Goal: Information Seeking & Learning: Understand process/instructions

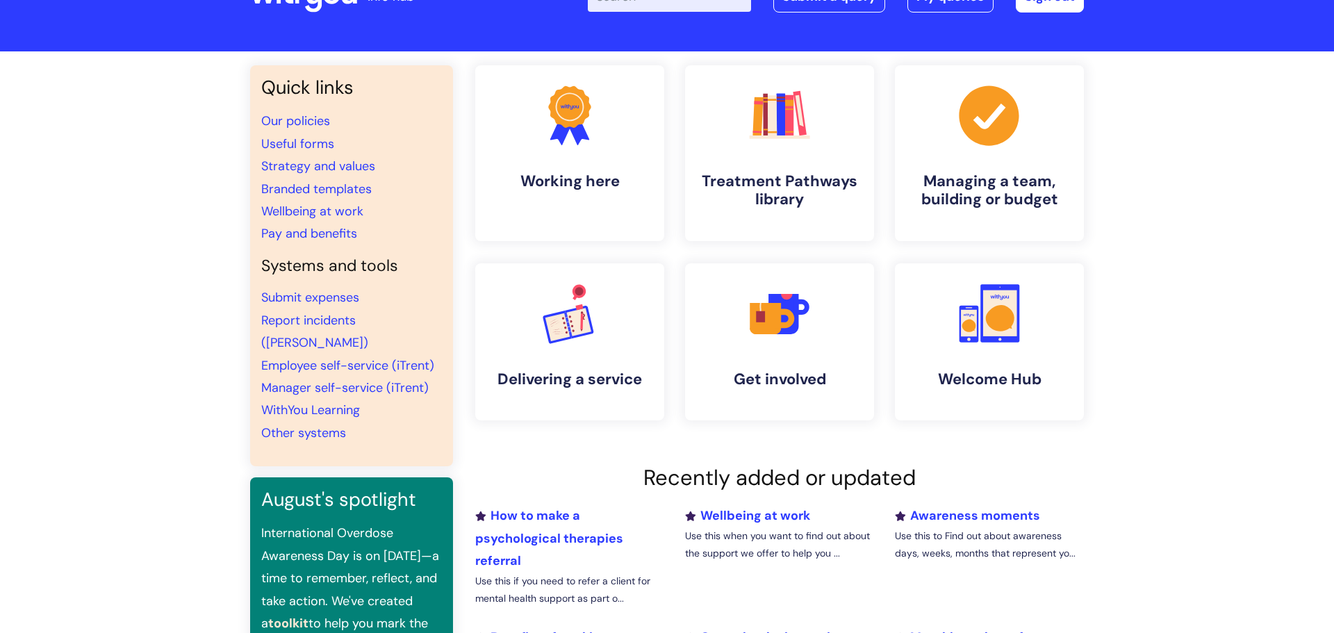
scroll to position [56, 0]
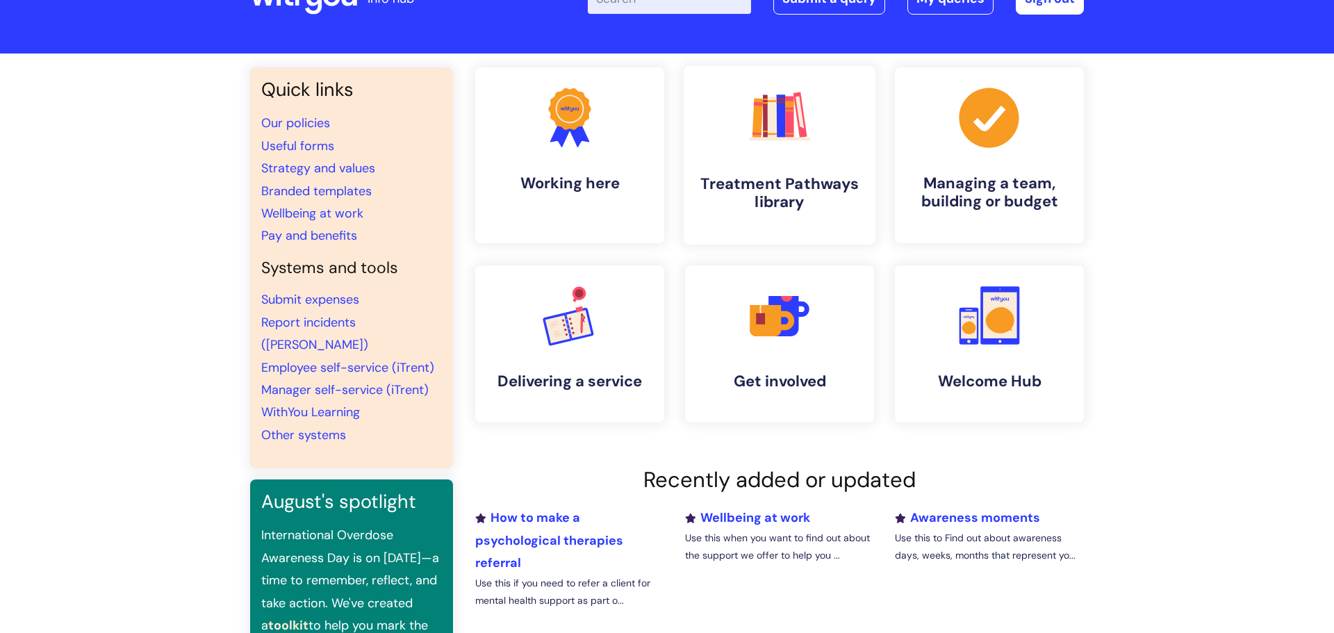
click at [763, 178] on h4 "Treatment Pathways library" at bounding box center [780, 193] width 170 height 38
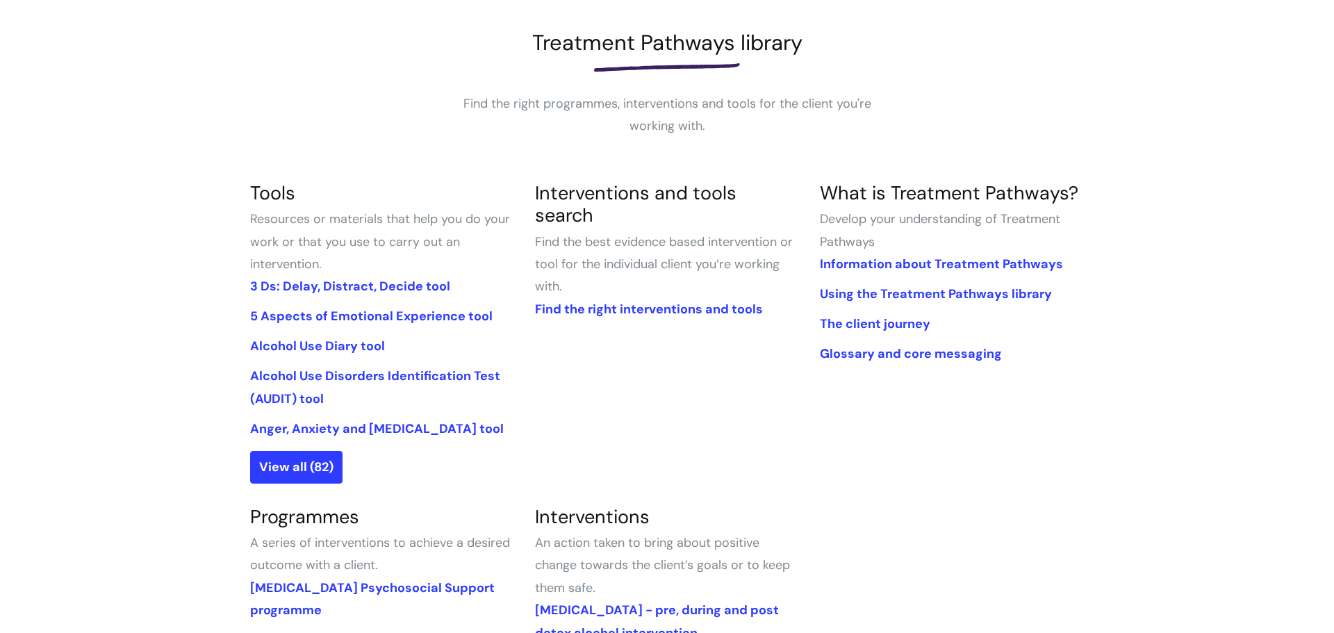
scroll to position [187, 0]
click at [331, 288] on link "3 Ds: Delay, Distract, Decide tool" at bounding box center [350, 287] width 200 height 17
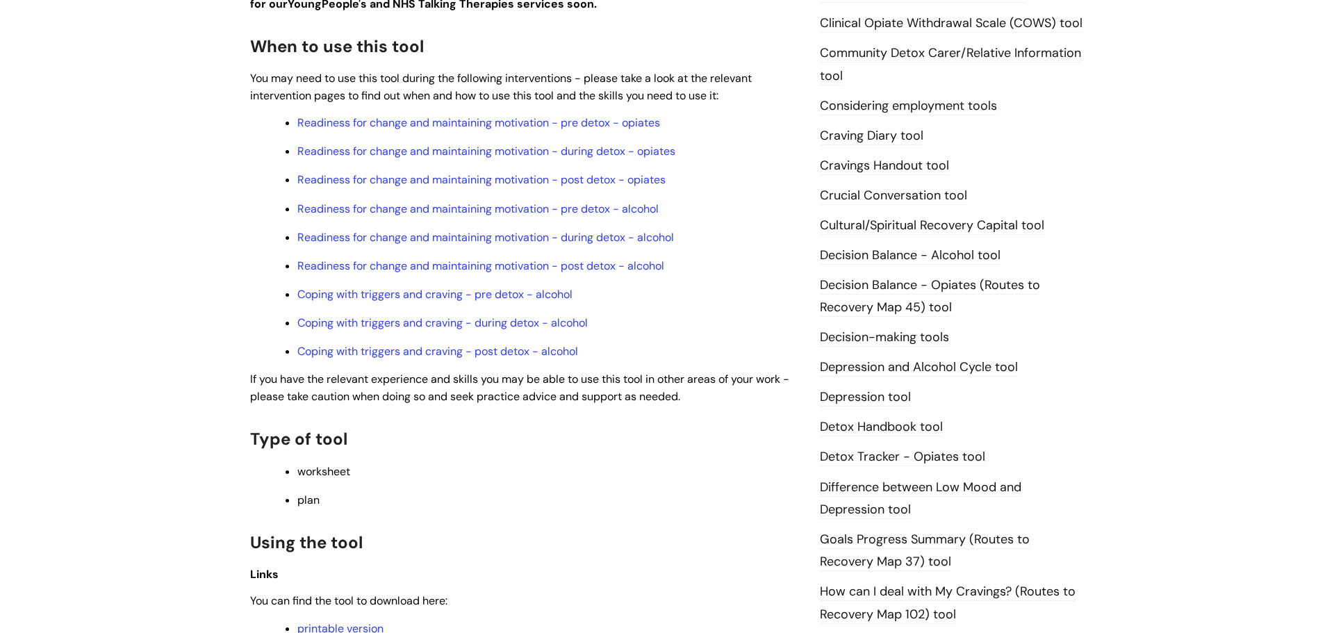
scroll to position [447, 0]
click at [397, 204] on link "Readiness for change and maintaining motivation - pre detox - alcohol" at bounding box center [477, 208] width 361 height 15
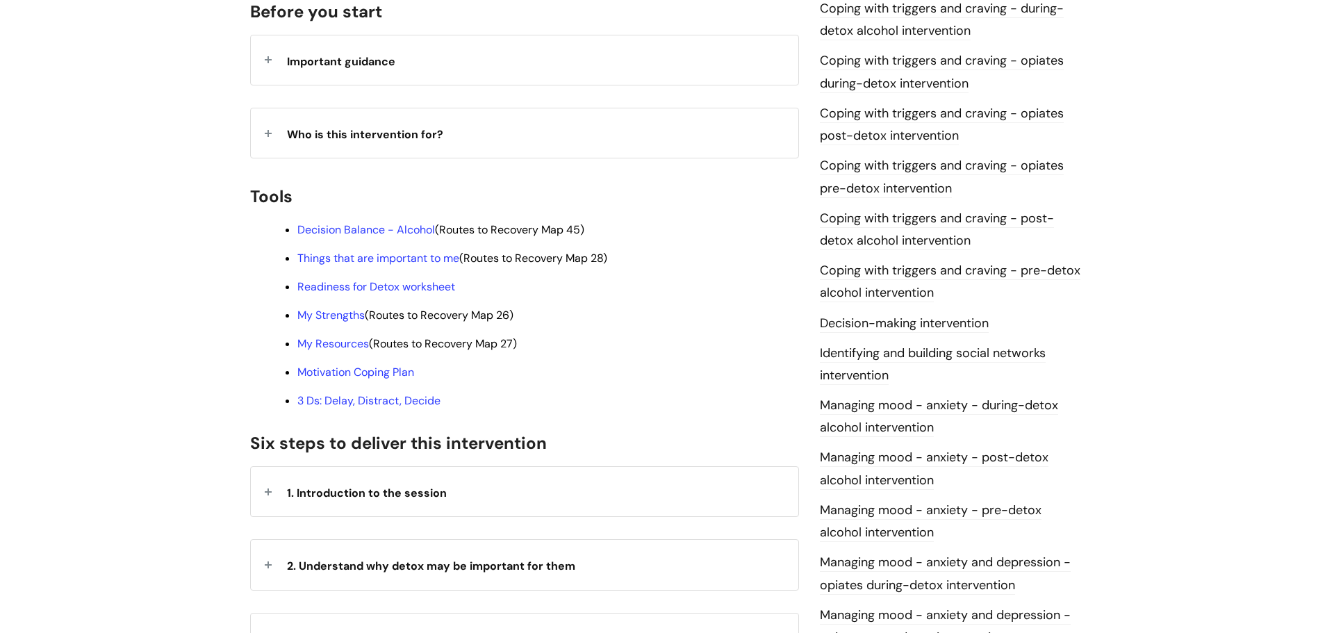
scroll to position [343, 0]
click at [372, 222] on link "Decision Balance - Alcohol" at bounding box center [366, 229] width 138 height 15
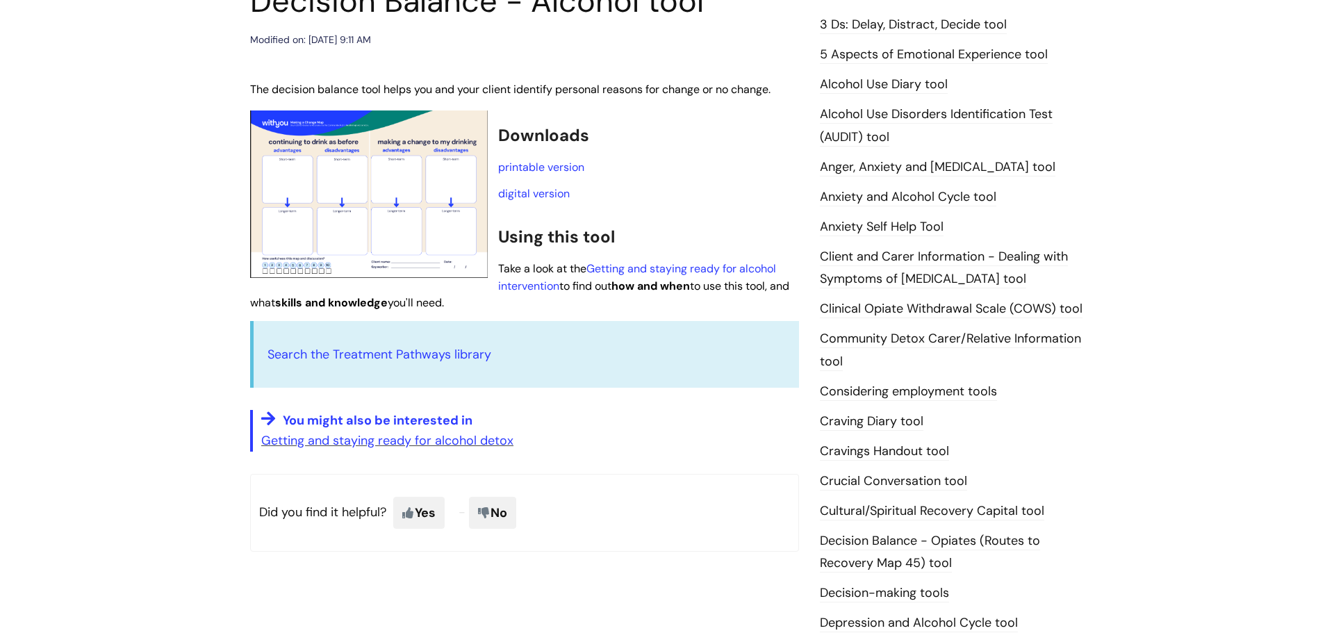
scroll to position [201, 0]
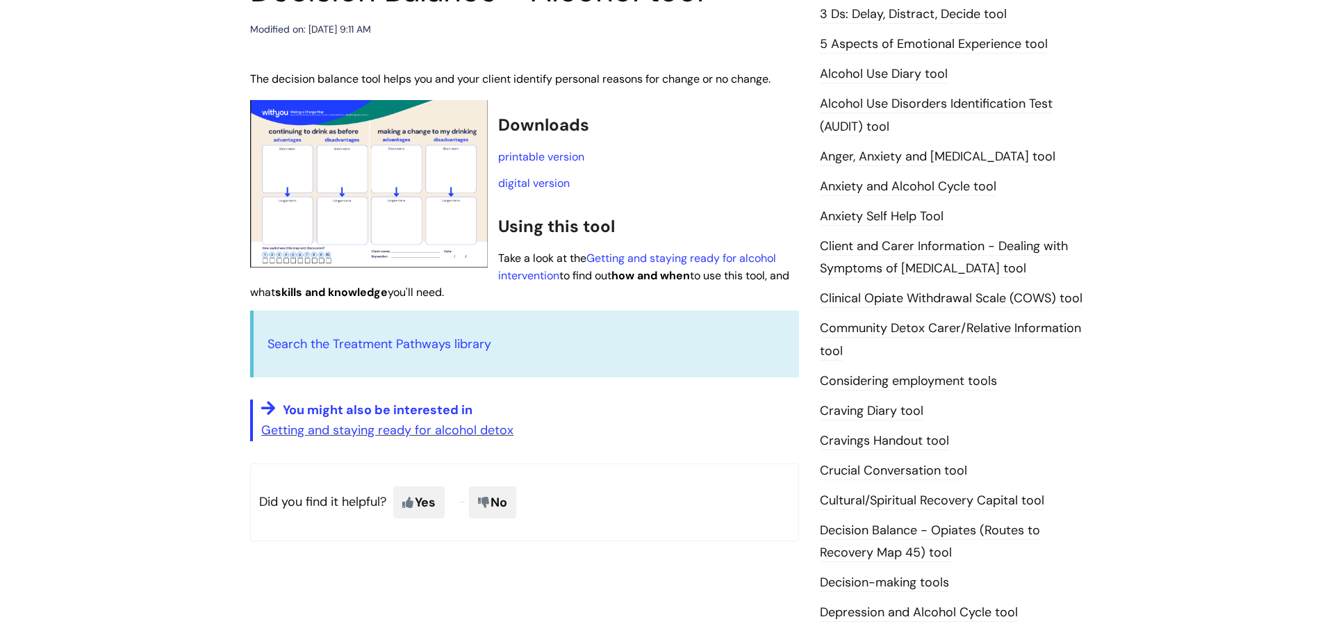
click at [364, 177] on img at bounding box center [369, 183] width 238 height 167
click at [428, 184] on img at bounding box center [369, 183] width 238 height 167
click at [517, 158] on link "printable version" at bounding box center [541, 156] width 86 height 15
